Goal: Task Accomplishment & Management: Manage account settings

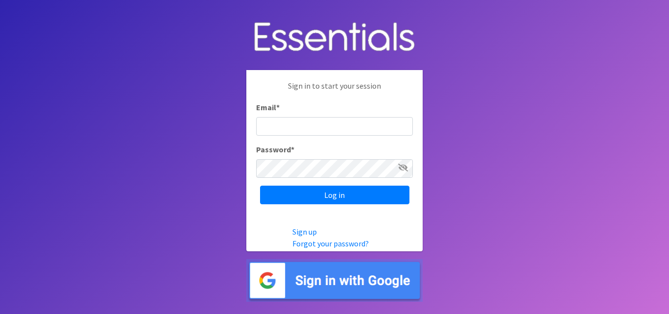
click at [354, 129] on input "Email *" at bounding box center [334, 126] width 157 height 19
type input "[EMAIL_ADDRESS][DOMAIN_NAME]"
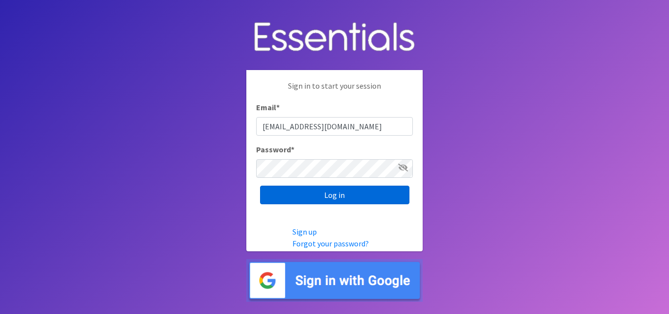
click at [283, 193] on input "Log in" at bounding box center [334, 195] width 149 height 19
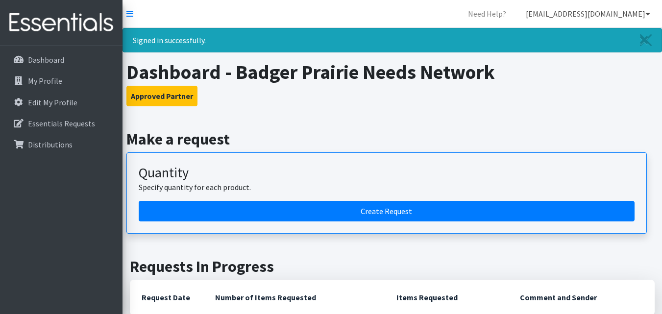
click at [647, 15] on icon at bounding box center [647, 14] width 5 height 8
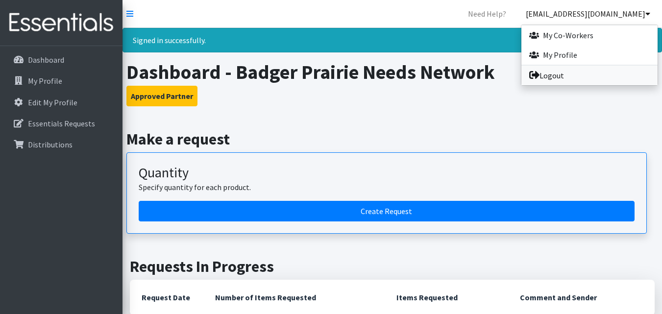
click at [556, 75] on link "Logout" at bounding box center [589, 76] width 136 height 20
